Goal: Information Seeking & Learning: Learn about a topic

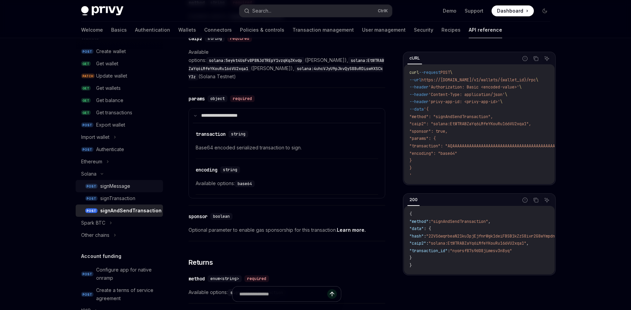
click at [126, 189] on div "signMessage" at bounding box center [115, 186] width 30 height 8
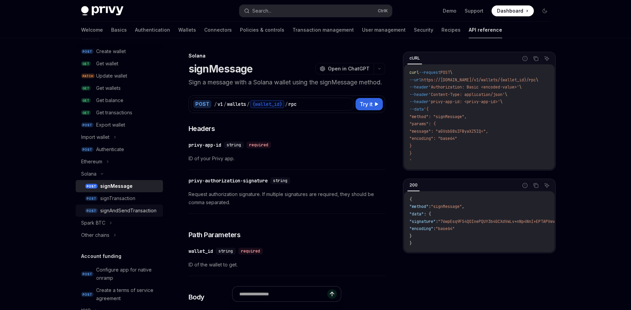
click at [132, 214] on div "signAndSendTransaction" at bounding box center [128, 211] width 56 height 8
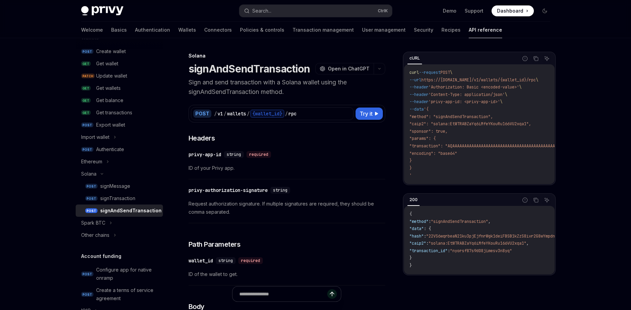
type textarea "*"
click at [278, 294] on input "Ask a question..." at bounding box center [283, 294] width 121 height 15
type input "**********"
type textarea "*"
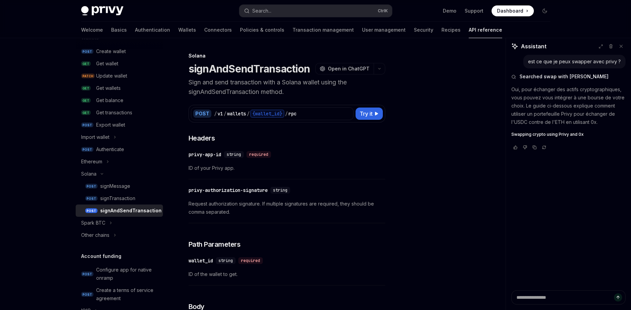
click at [558, 134] on span "Swapping crypto using Privy and 0x" at bounding box center [547, 134] width 72 height 5
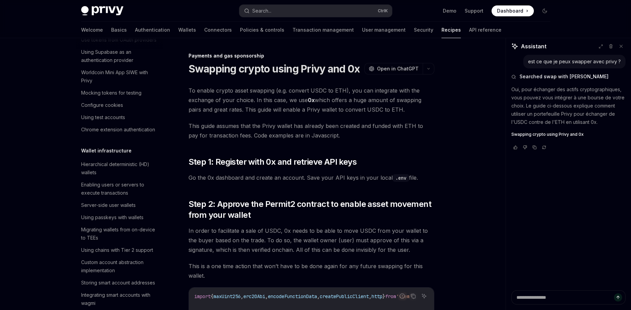
scroll to position [576, 0]
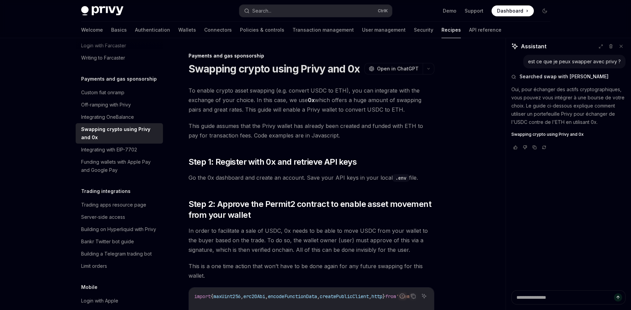
click at [542, 136] on span "Swapping crypto using Privy and 0x" at bounding box center [547, 134] width 72 height 5
click at [541, 134] on span "Swapping crypto using Privy and 0x" at bounding box center [547, 134] width 72 height 5
click at [537, 134] on span "Swapping crypto using Privy and 0x" at bounding box center [547, 134] width 72 height 5
click at [311, 99] on link "0x" at bounding box center [311, 100] width 7 height 7
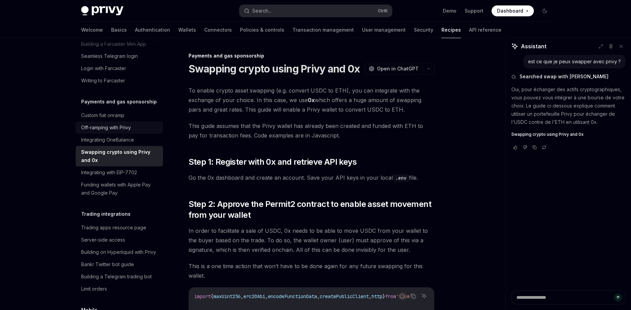
scroll to position [558, 0]
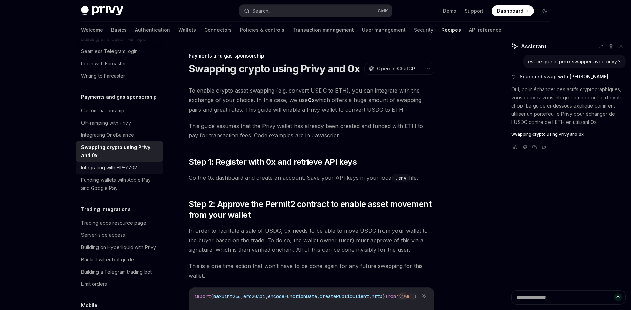
click at [112, 172] on div "Integrating with EIP-7702" at bounding box center [109, 168] width 56 height 8
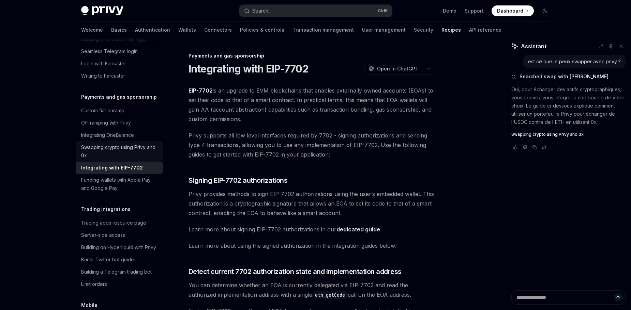
click at [129, 160] on div "Swapping crypto using Privy and 0x" at bounding box center [120, 151] width 78 height 16
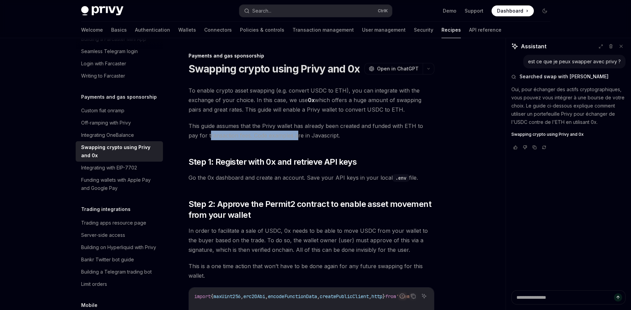
drag, startPoint x: 199, startPoint y: 135, endPoint x: 285, endPoint y: 134, distance: 85.9
click at [285, 134] on span "This guide assumes that the Privy wallet has already been created and funded wi…" at bounding box center [311, 130] width 246 height 19
click at [294, 135] on span "This guide assumes that the Privy wallet has already been created and funded wi…" at bounding box center [311, 130] width 246 height 19
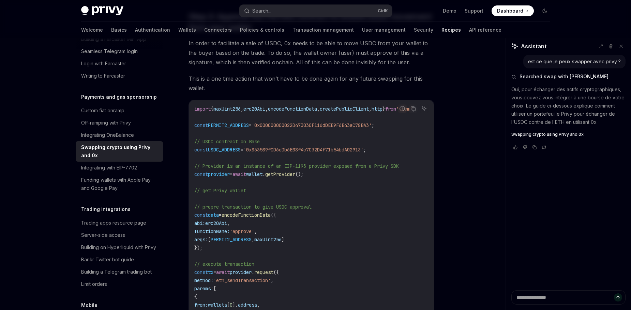
scroll to position [185, 0]
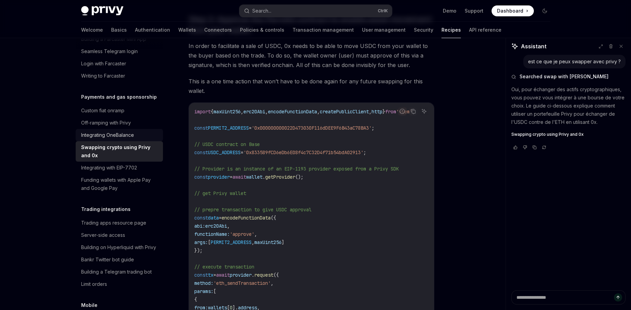
click at [129, 139] on div "Integrating OneBalance" at bounding box center [107, 135] width 53 height 8
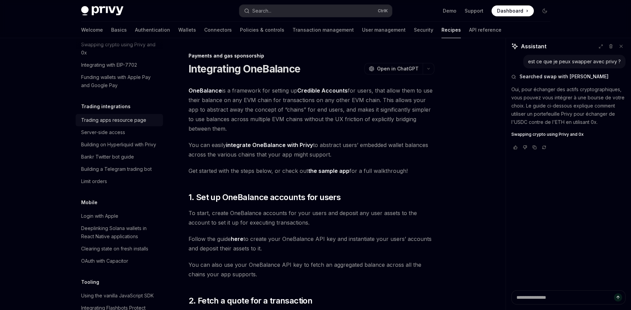
scroll to position [685, 0]
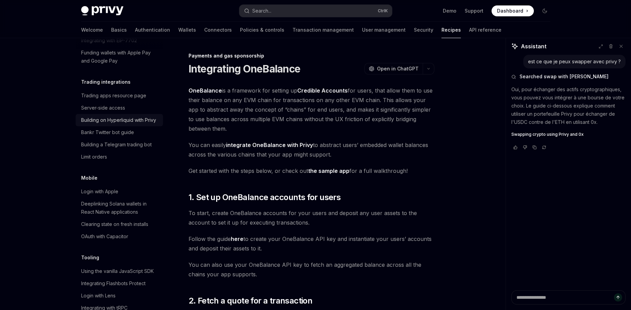
click at [124, 124] on div "Building on Hyperliquid with Privy" at bounding box center [118, 120] width 75 height 8
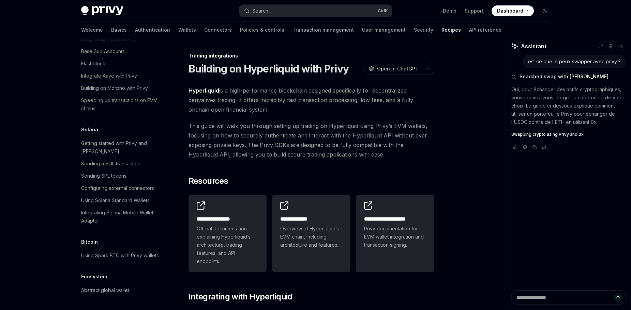
scroll to position [1024, 0]
click at [125, 156] on div "Getting started with Privy and Solana" at bounding box center [120, 147] width 78 height 16
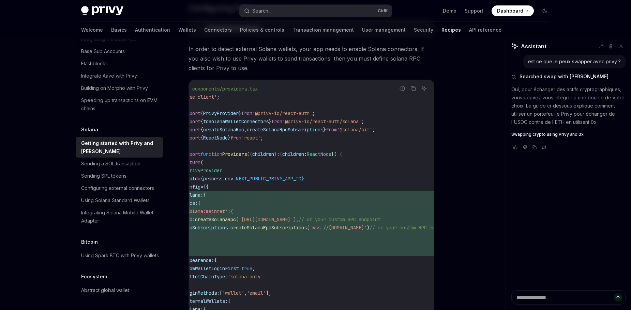
scroll to position [0, 11]
click at [102, 168] on div "Sending a SOL transaction" at bounding box center [110, 164] width 59 height 8
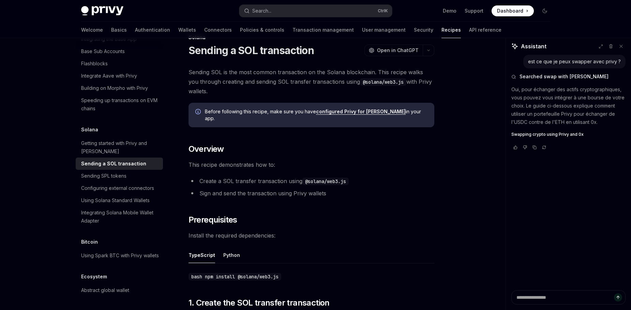
scroll to position [19, 0]
click at [233, 247] on button "Python" at bounding box center [231, 255] width 17 height 16
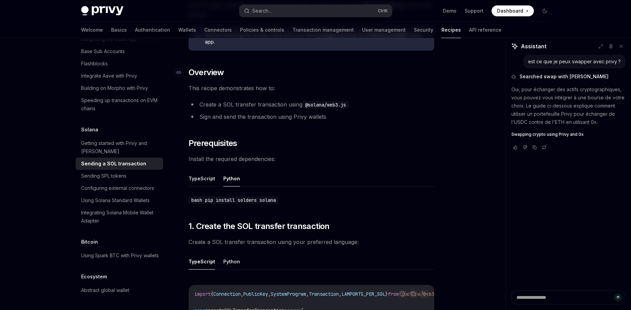
scroll to position [169, 0]
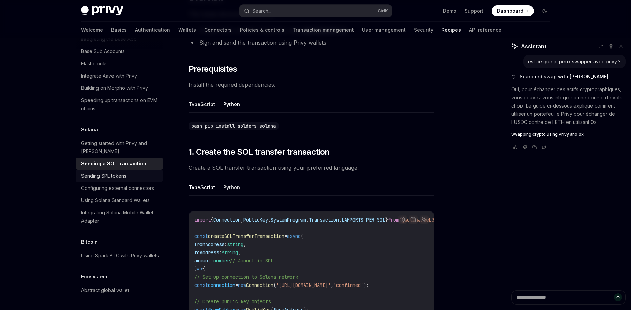
click at [122, 180] on div "Sending SPL tokens" at bounding box center [103, 176] width 45 height 8
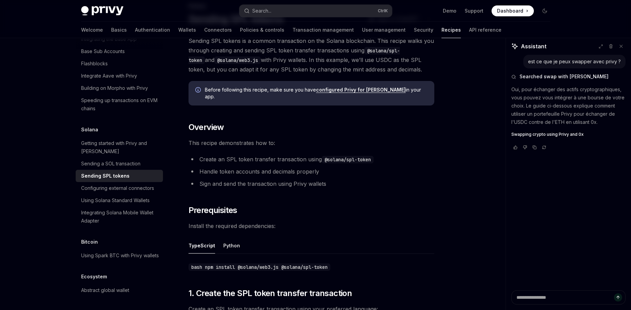
scroll to position [51, 0]
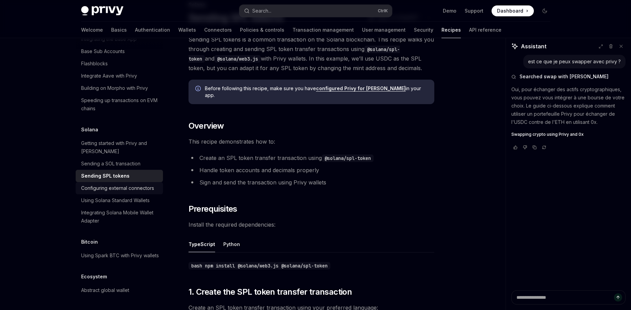
click at [129, 193] on div "Configuring external connectors" at bounding box center [117, 188] width 73 height 8
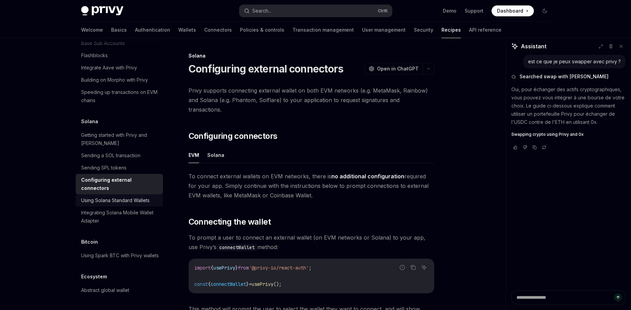
click at [126, 205] on div "Using Solana Standard Wallets" at bounding box center [115, 201] width 68 height 8
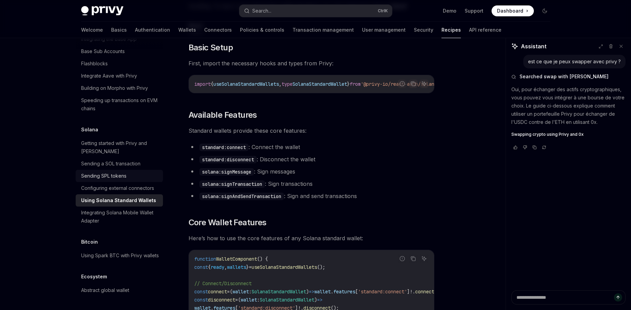
scroll to position [1083, 0]
click at [106, 214] on div "Integrating Solana Mobile Wallet Adapter" at bounding box center [120, 217] width 78 height 16
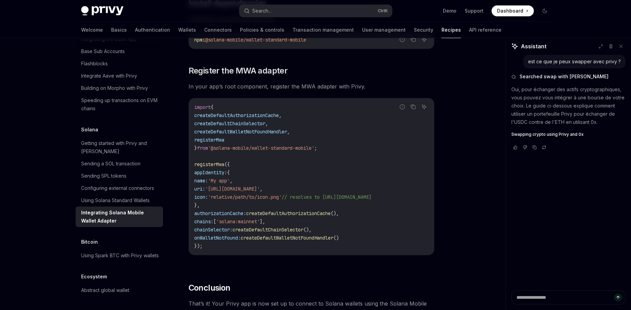
scroll to position [195, 0]
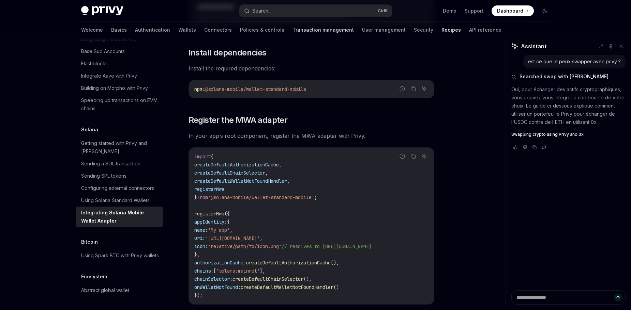
click at [294, 30] on link "Transaction management" at bounding box center [322, 30] width 61 height 16
type textarea "*"
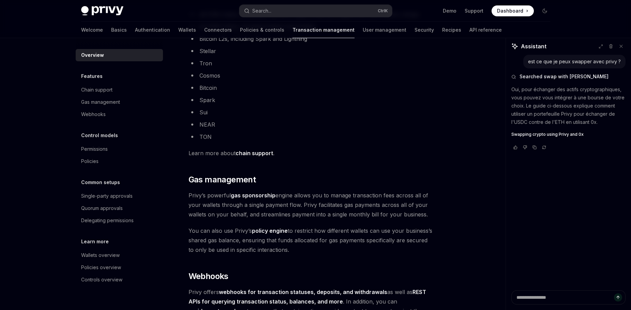
scroll to position [443, 0]
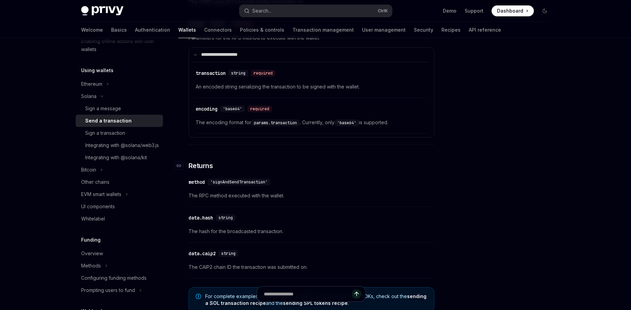
scroll to position [527, 0]
click at [122, 150] on div "Integrating with @solana/web3.js" at bounding box center [122, 145] width 74 height 8
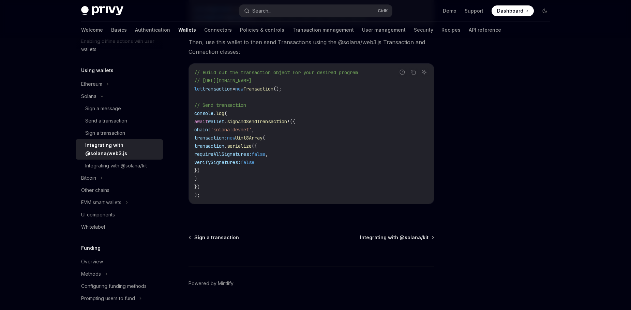
scroll to position [203, 0]
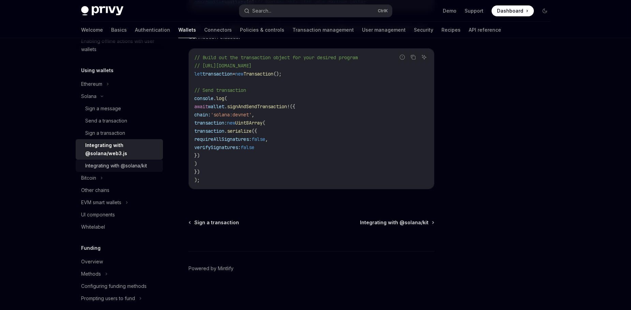
click at [127, 169] on div "Integrating with @solana/kit" at bounding box center [116, 166] width 62 height 8
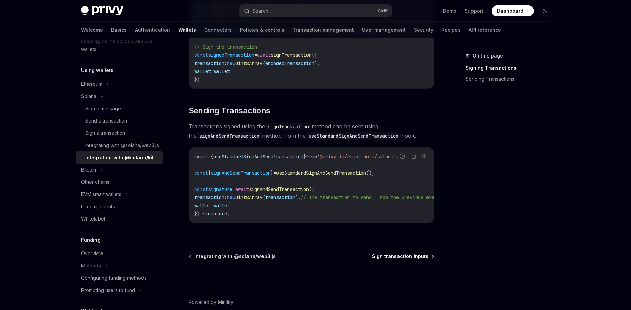
click at [398, 260] on span "Sign transaction inputs" at bounding box center [400, 256] width 57 height 7
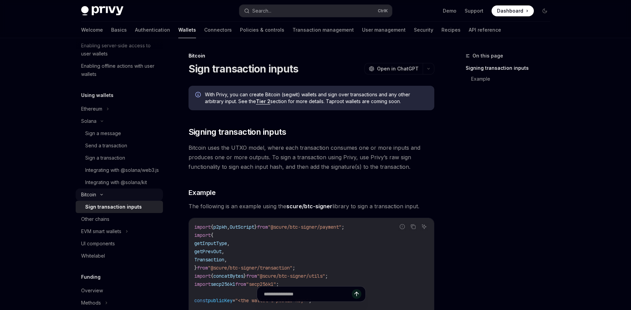
scroll to position [145, 0]
click at [96, 132] on div "Sign a message" at bounding box center [103, 134] width 36 height 8
type textarea "*"
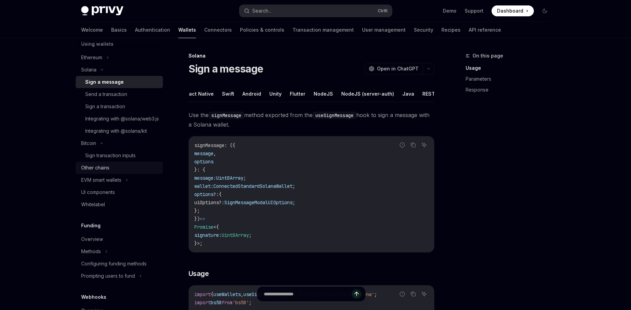
scroll to position [197, 0]
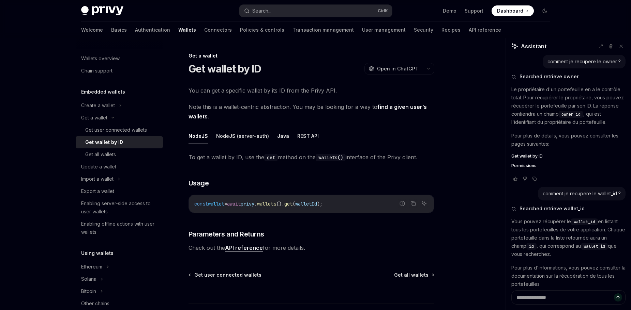
scroll to position [581, 0]
